Goal: Information Seeking & Learning: Compare options

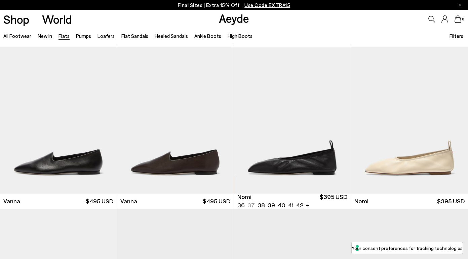
scroll to position [159, 0]
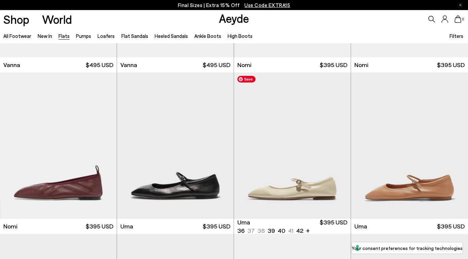
scroll to position [312, 0]
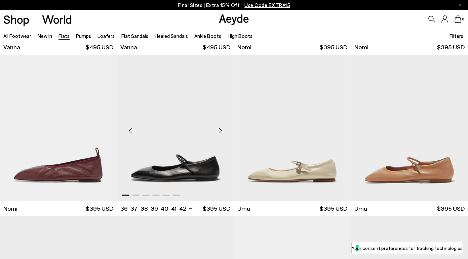
click at [220, 131] on div "Next slide" at bounding box center [220, 131] width 20 height 20
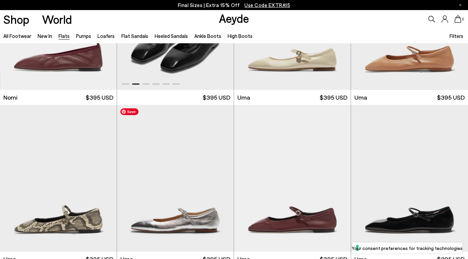
scroll to position [425, 0]
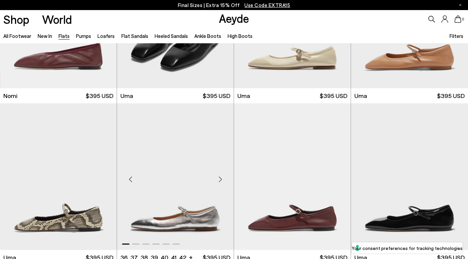
click at [222, 179] on div "Next slide" at bounding box center [220, 180] width 20 height 20
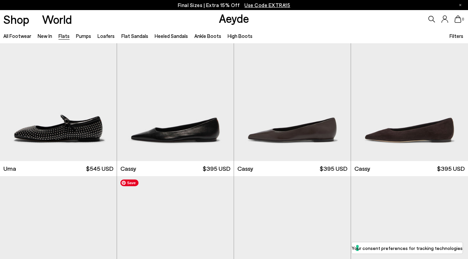
scroll to position [682, 0]
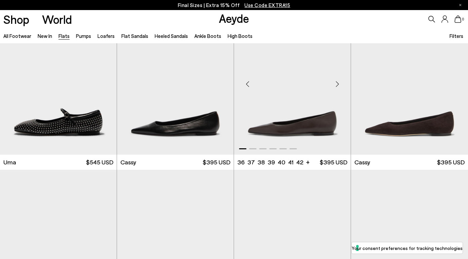
click at [338, 83] on div "Next slide" at bounding box center [337, 84] width 20 height 20
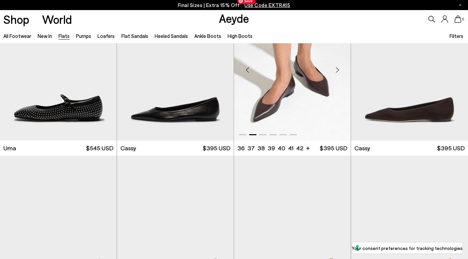
scroll to position [673, 0]
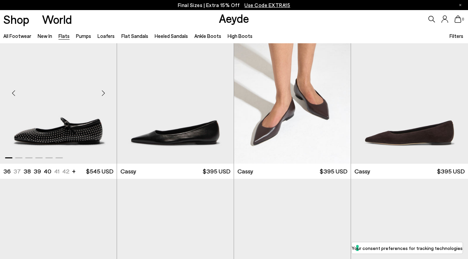
click at [104, 93] on div "Next slide" at bounding box center [103, 93] width 20 height 20
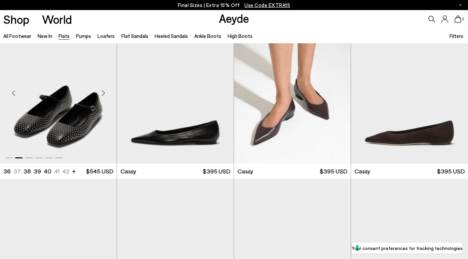
click at [104, 93] on div "Next slide" at bounding box center [103, 93] width 20 height 20
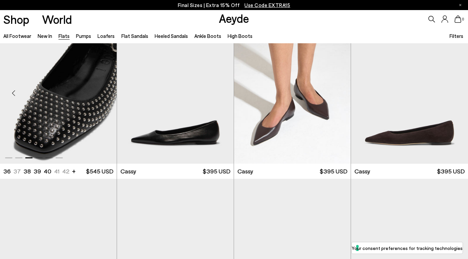
click at [104, 93] on div "Next slide" at bounding box center [103, 93] width 20 height 20
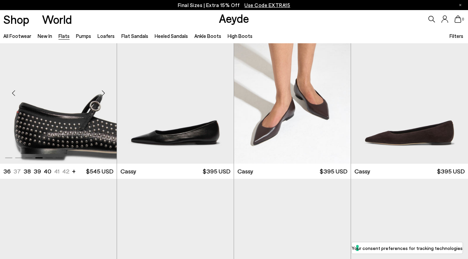
click at [104, 93] on div "Next slide" at bounding box center [103, 93] width 20 height 20
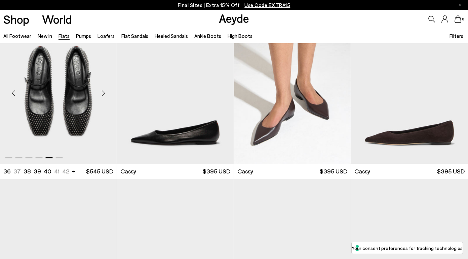
click at [104, 93] on div "Next slide" at bounding box center [103, 93] width 20 height 20
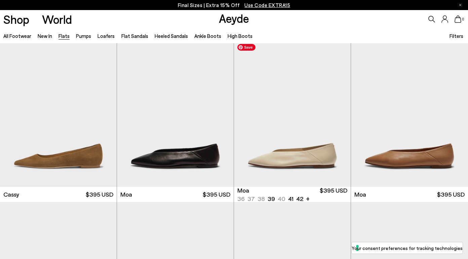
scroll to position [812, 0]
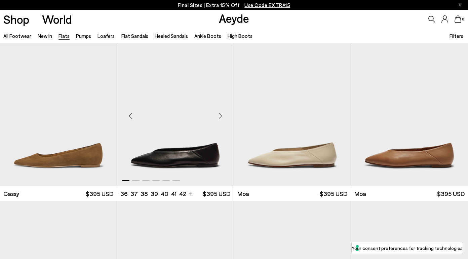
click at [221, 116] on div "Next slide" at bounding box center [220, 116] width 20 height 20
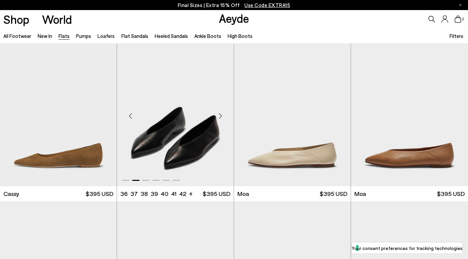
click at [221, 116] on div "Next slide" at bounding box center [220, 116] width 20 height 20
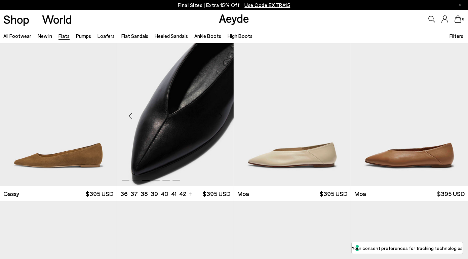
click at [221, 116] on div "Next slide" at bounding box center [220, 116] width 20 height 20
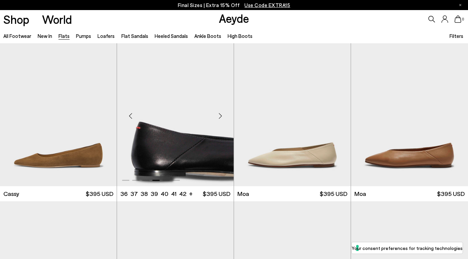
click at [221, 116] on div "Next slide" at bounding box center [220, 116] width 20 height 20
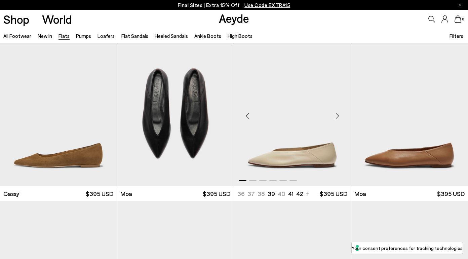
click at [338, 116] on div "Next slide" at bounding box center [337, 116] width 20 height 20
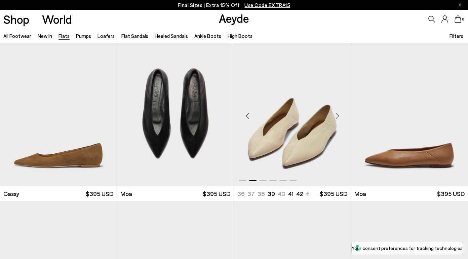
click at [338, 116] on div "Next slide" at bounding box center [337, 116] width 20 height 20
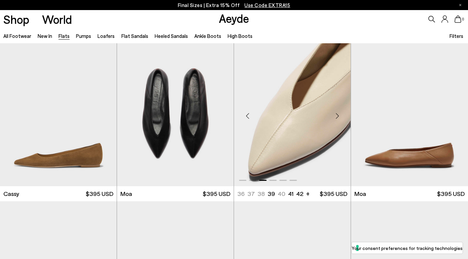
click at [338, 116] on div "Next slide" at bounding box center [337, 116] width 20 height 20
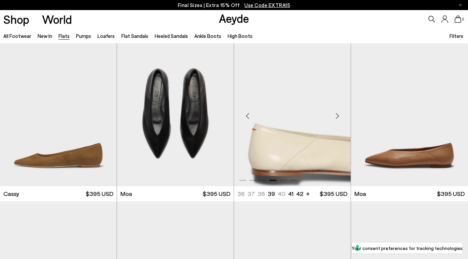
click at [338, 116] on div "Next slide" at bounding box center [337, 116] width 20 height 20
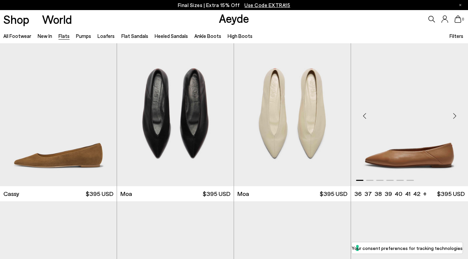
click at [456, 114] on div "Next slide" at bounding box center [454, 116] width 20 height 20
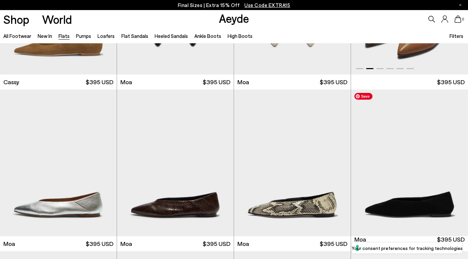
scroll to position [926, 0]
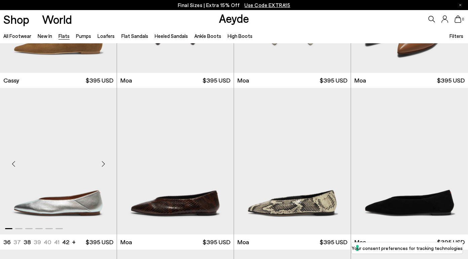
click at [104, 164] on div "Next slide" at bounding box center [103, 164] width 20 height 20
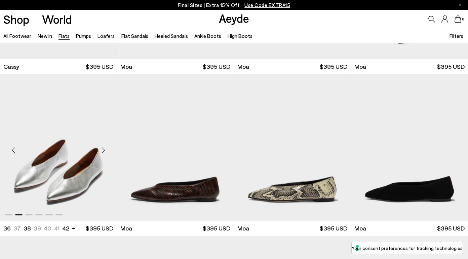
scroll to position [946, 0]
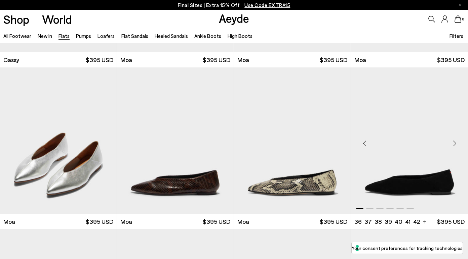
click at [455, 142] on div "Next slide" at bounding box center [454, 144] width 20 height 20
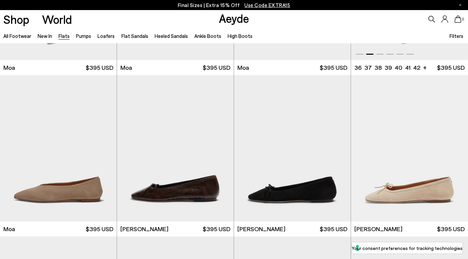
scroll to position [1106, 0]
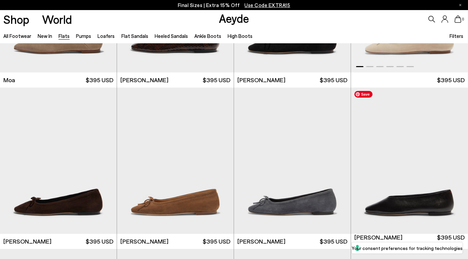
scroll to position [1316, 0]
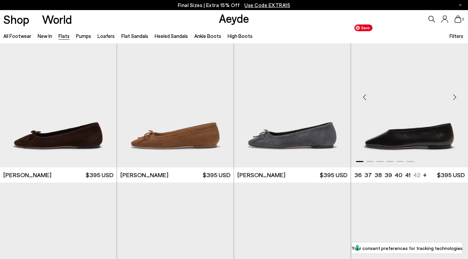
click at [456, 96] on div "Next slide" at bounding box center [454, 97] width 20 height 20
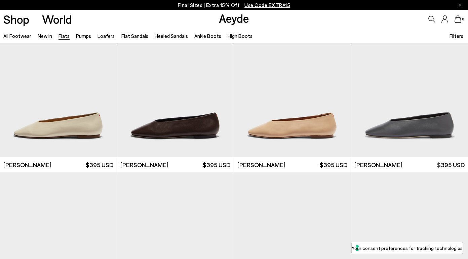
scroll to position [1498, 0]
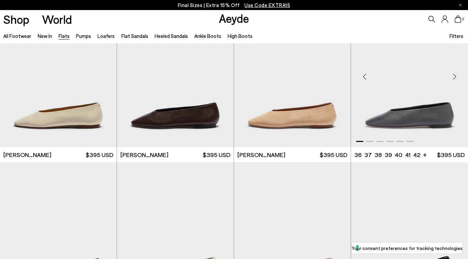
click at [456, 76] on div "Next slide" at bounding box center [454, 77] width 20 height 20
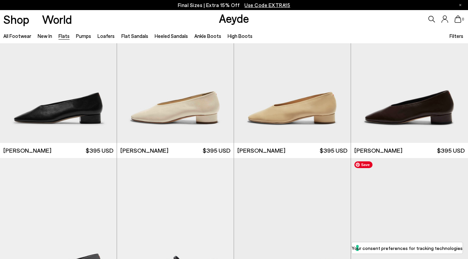
scroll to position [1786, 0]
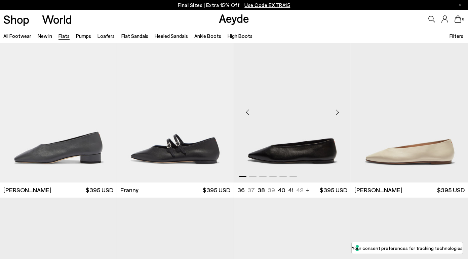
click at [337, 112] on div "Next slide" at bounding box center [337, 112] width 20 height 20
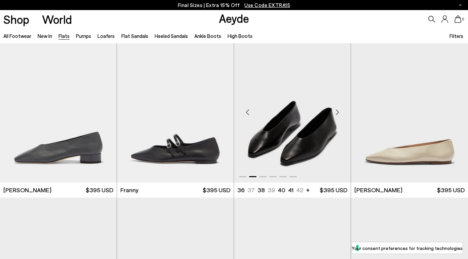
click at [337, 112] on div "Next slide" at bounding box center [337, 112] width 20 height 20
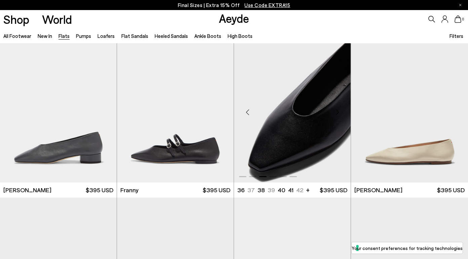
click at [337, 112] on div "Next slide" at bounding box center [337, 112] width 20 height 20
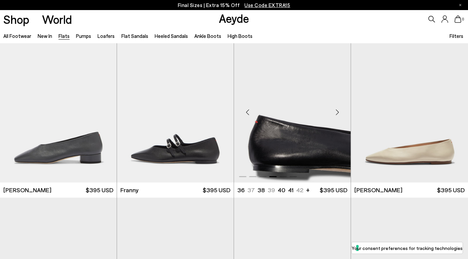
click at [337, 112] on div "Next slide" at bounding box center [337, 112] width 20 height 20
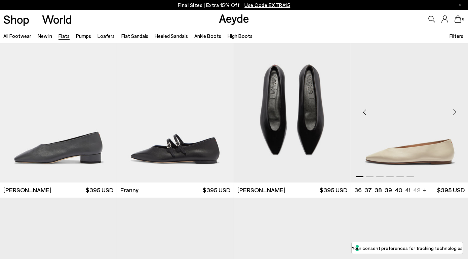
click at [455, 111] on div "Next slide" at bounding box center [454, 112] width 20 height 20
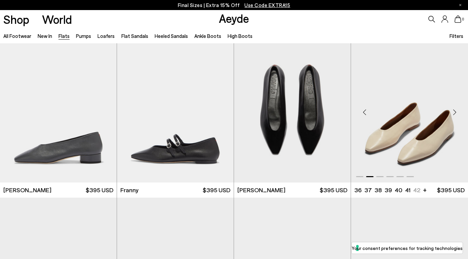
click at [455, 111] on div "Next slide" at bounding box center [454, 112] width 20 height 20
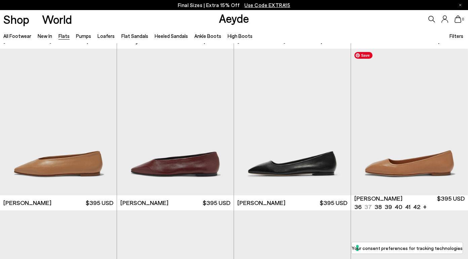
scroll to position [1958, 0]
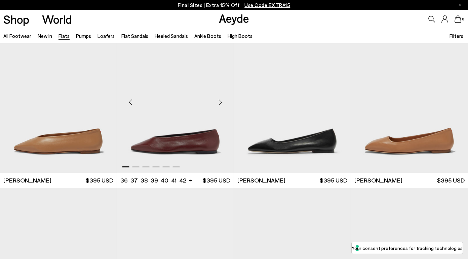
click at [221, 103] on div "Next slide" at bounding box center [220, 102] width 20 height 20
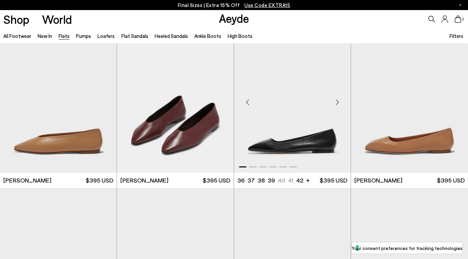
click at [337, 102] on div "Next slide" at bounding box center [337, 102] width 20 height 20
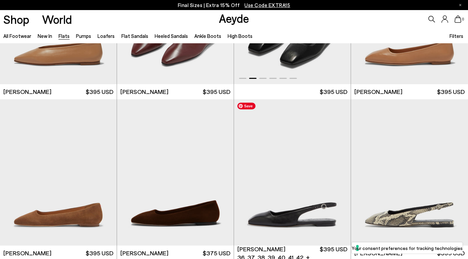
scroll to position [2123, 0]
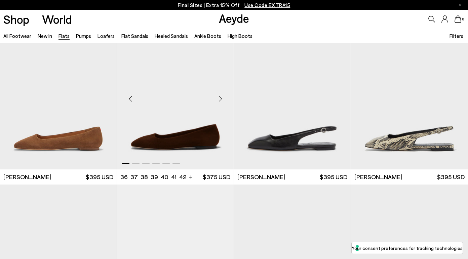
click at [220, 99] on div "Next slide" at bounding box center [220, 99] width 20 height 20
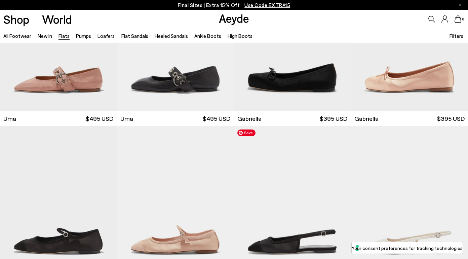
scroll to position [2796, 0]
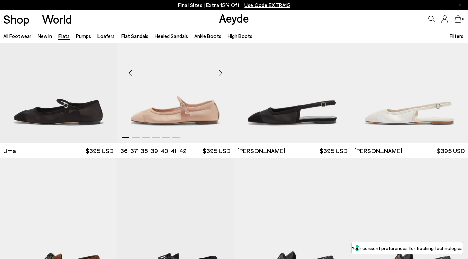
click at [221, 74] on div "Next slide" at bounding box center [220, 73] width 20 height 20
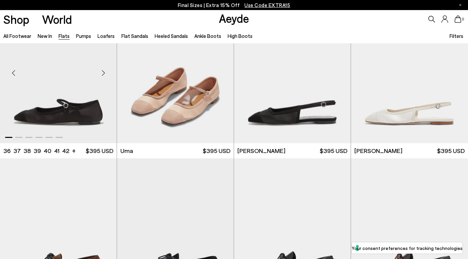
click at [102, 74] on div "Next slide" at bounding box center [103, 73] width 20 height 20
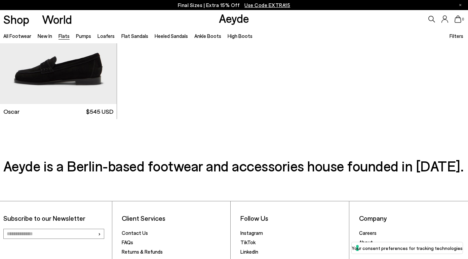
scroll to position [3482, 0]
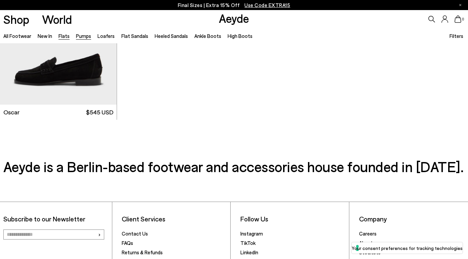
click at [85, 36] on link "Pumps" at bounding box center [83, 36] width 15 height 6
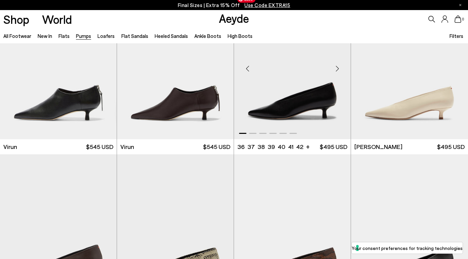
scroll to position [66, 0]
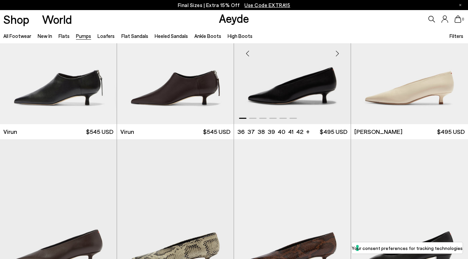
click at [337, 52] on div "Next slide" at bounding box center [337, 53] width 20 height 20
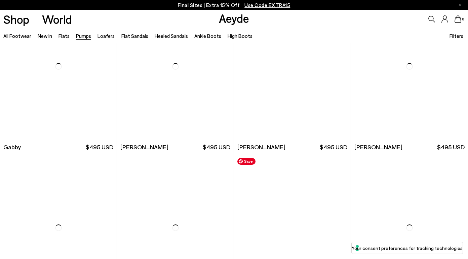
scroll to position [1075, 0]
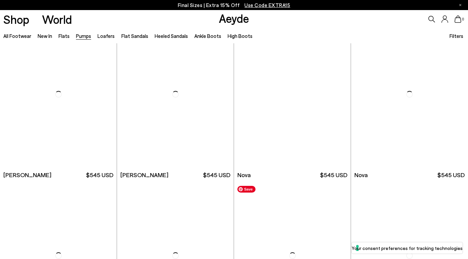
scroll to position [2282, 0]
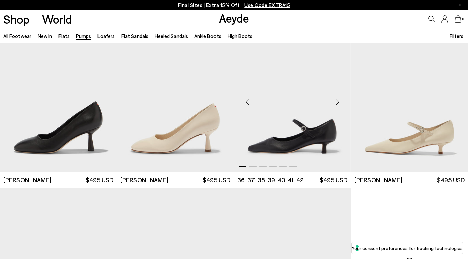
click at [338, 102] on div "Next slide" at bounding box center [337, 102] width 20 height 20
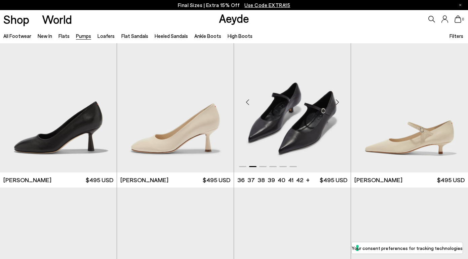
click at [338, 102] on div "Next slide" at bounding box center [337, 102] width 20 height 20
click at [337, 101] on div "Next slide" at bounding box center [337, 102] width 20 height 20
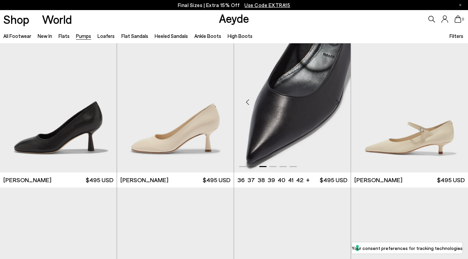
click at [338, 102] on div "Next slide" at bounding box center [337, 102] width 20 height 20
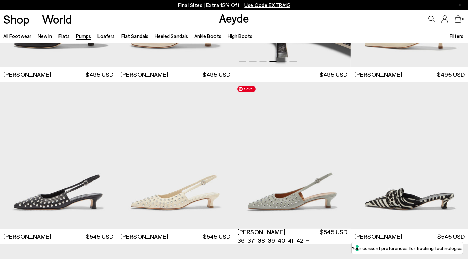
scroll to position [2458, 0]
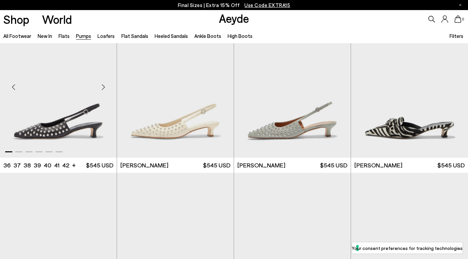
click at [103, 87] on div "Next slide" at bounding box center [103, 87] width 20 height 20
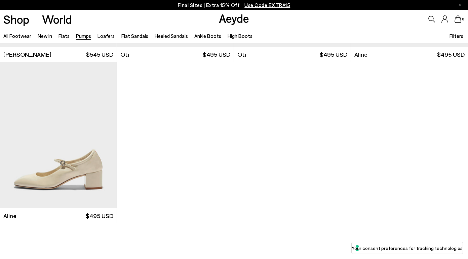
scroll to position [2257, 0]
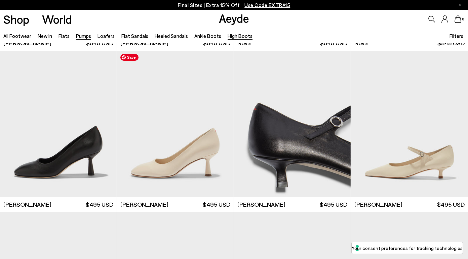
click at [234, 37] on link "High Boots" at bounding box center [239, 36] width 25 height 6
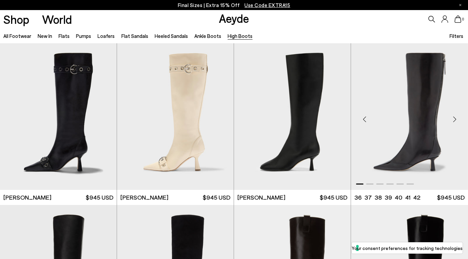
click at [453, 118] on div "Next slide" at bounding box center [454, 119] width 20 height 20
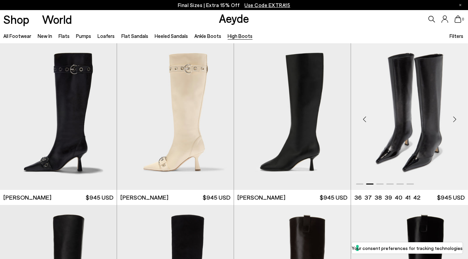
click at [453, 118] on div "Next slide" at bounding box center [454, 119] width 20 height 20
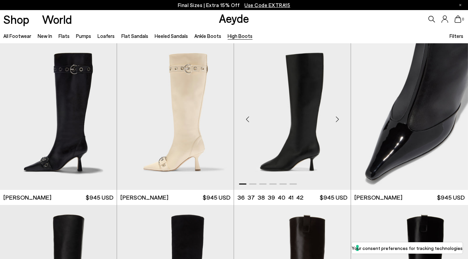
click at [337, 121] on div "Next slide" at bounding box center [337, 119] width 20 height 20
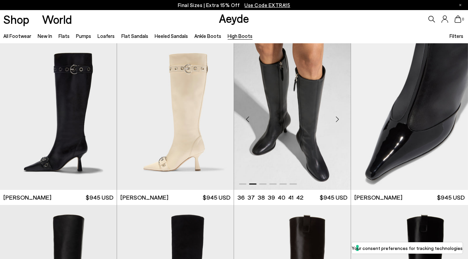
click at [337, 121] on div "Next slide" at bounding box center [337, 119] width 20 height 20
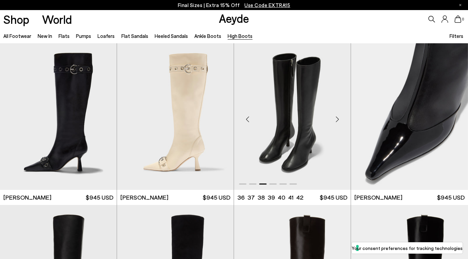
click at [337, 121] on div "Next slide" at bounding box center [337, 119] width 20 height 20
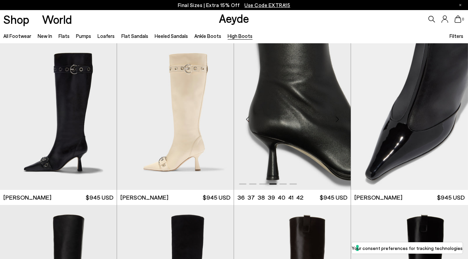
click at [338, 121] on div "Next slide" at bounding box center [337, 119] width 20 height 20
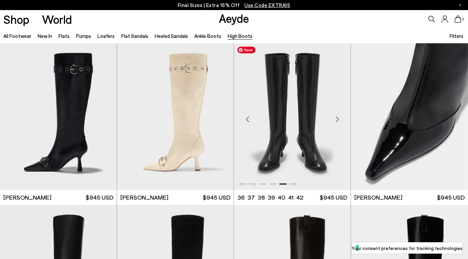
click at [317, 101] on img "5 / 6" at bounding box center [292, 116] width 117 height 147
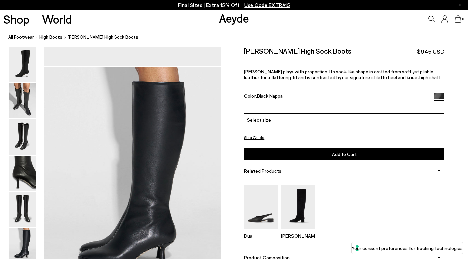
scroll to position [1208, 0]
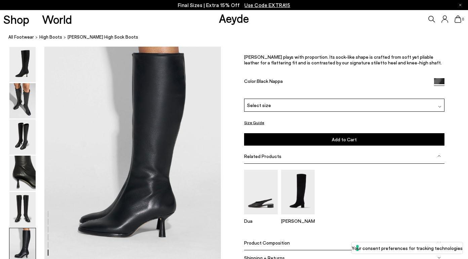
scroll to position [1193, 0]
